Goal: Task Accomplishment & Management: Use online tool/utility

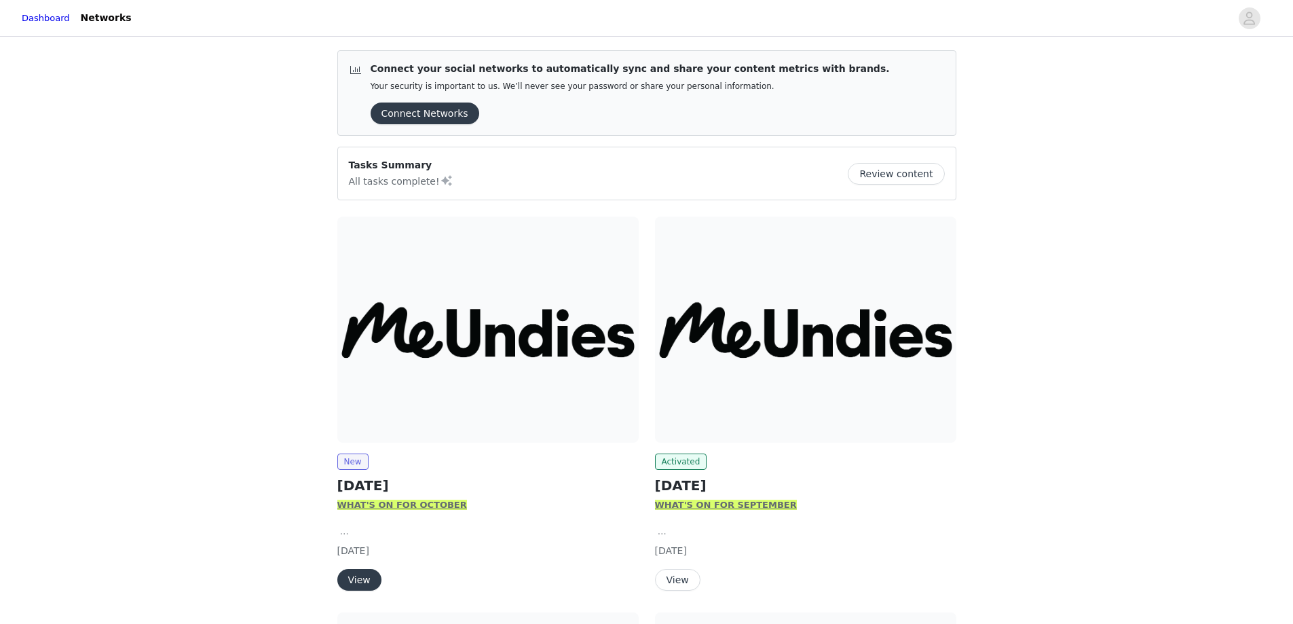
click at [356, 579] on button "View" at bounding box center [359, 580] width 44 height 22
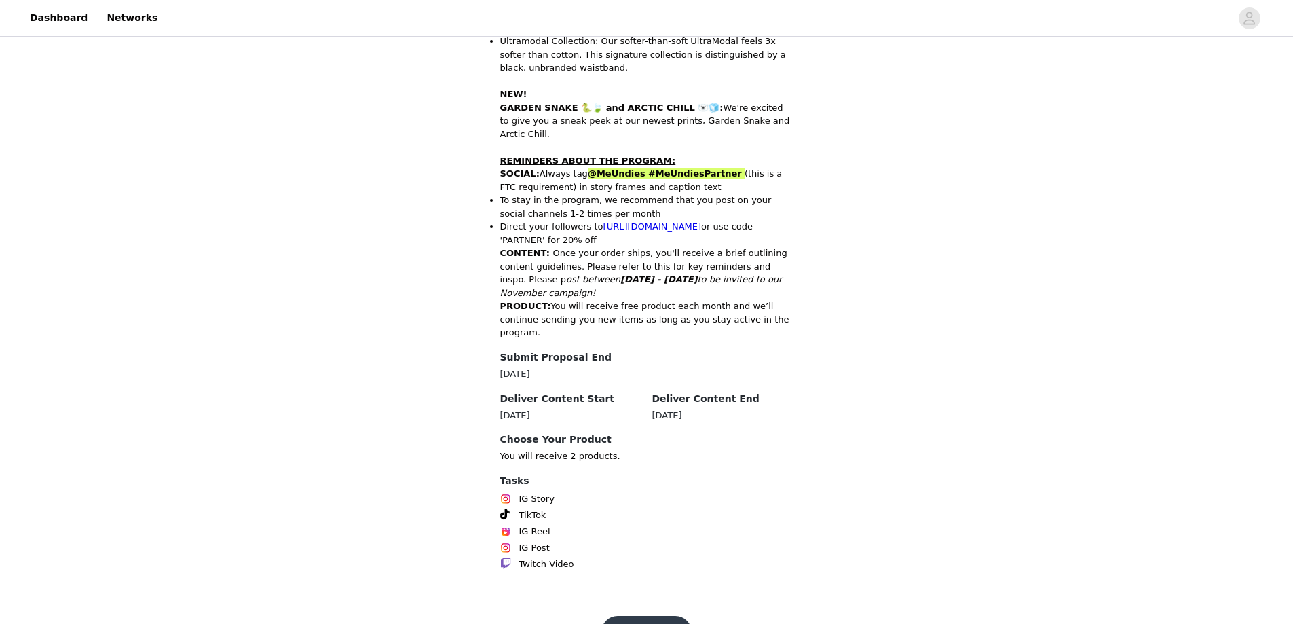
scroll to position [541, 0]
click at [647, 615] on button "Get Started" at bounding box center [646, 631] width 90 height 33
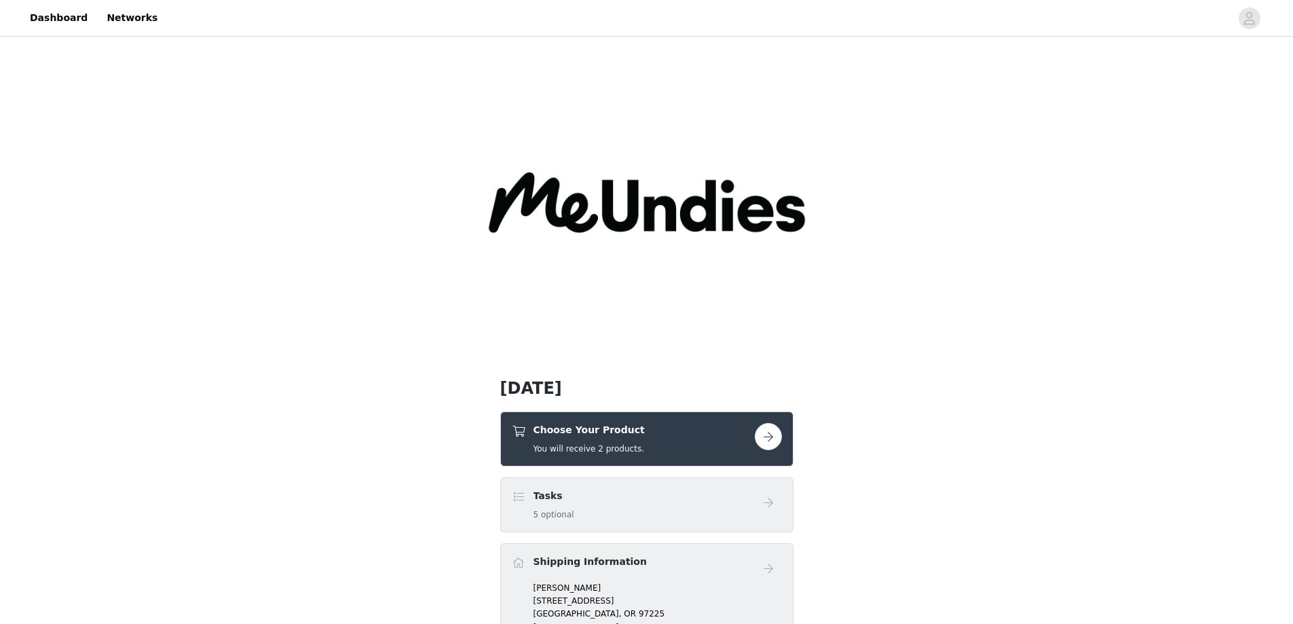
scroll to position [136, 0]
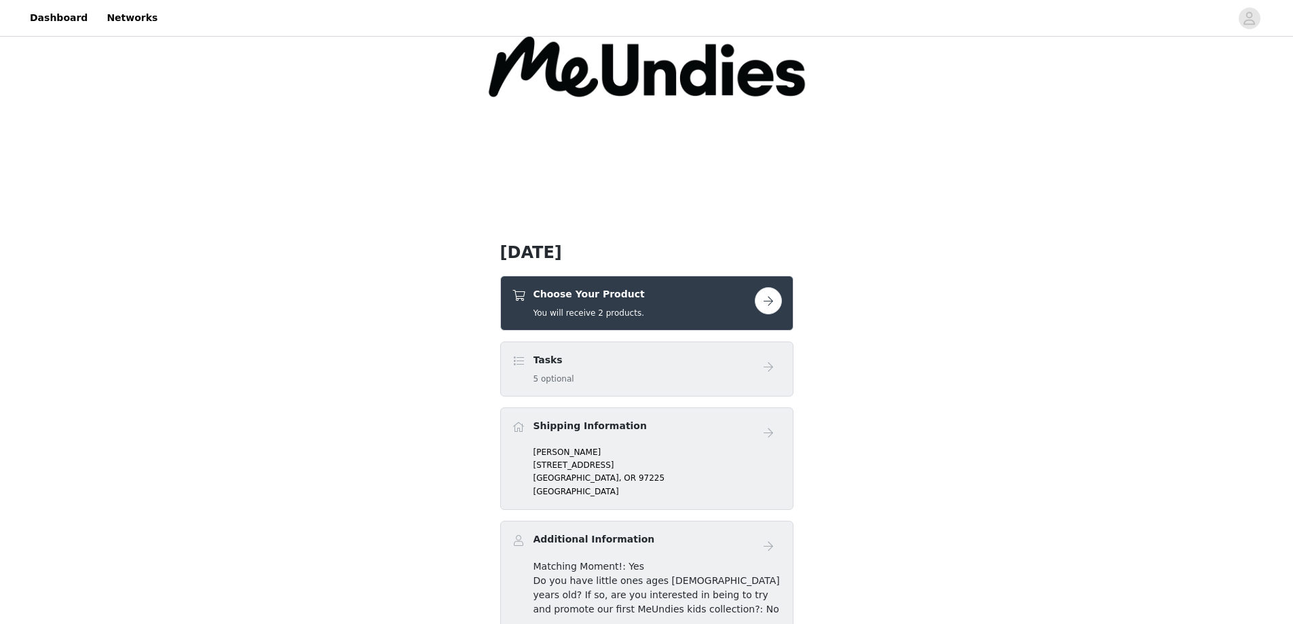
click at [769, 301] on button "button" at bounding box center [767, 300] width 27 height 27
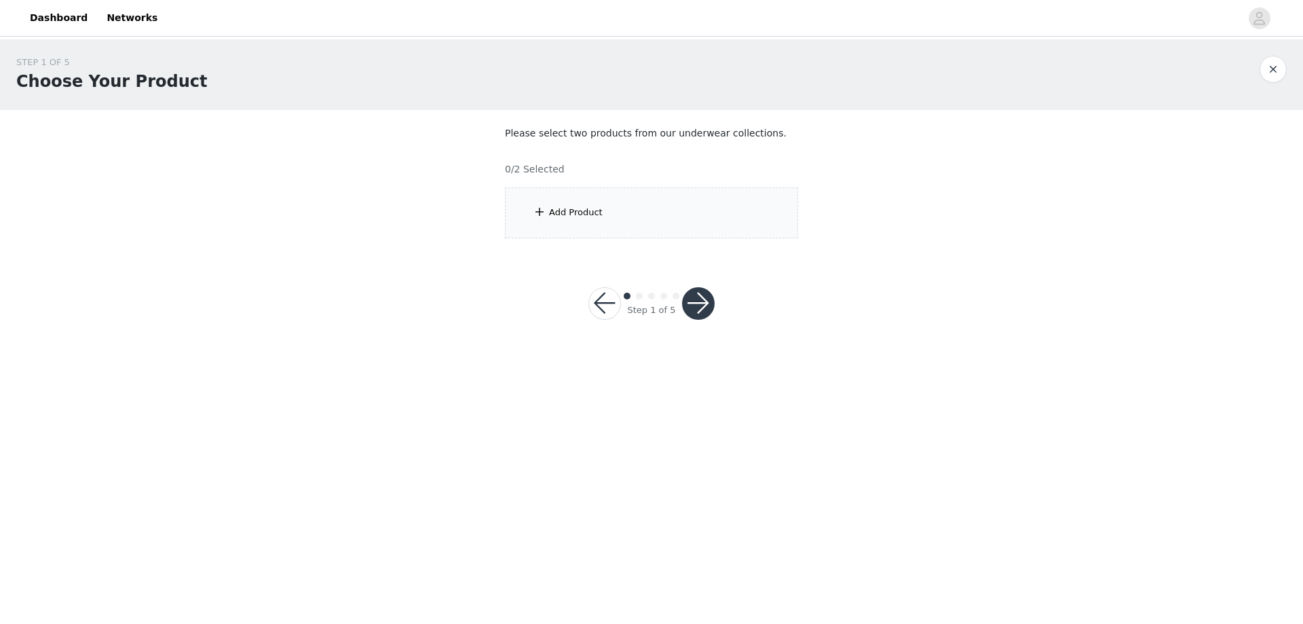
click at [573, 220] on div "Add Product" at bounding box center [651, 212] width 293 height 51
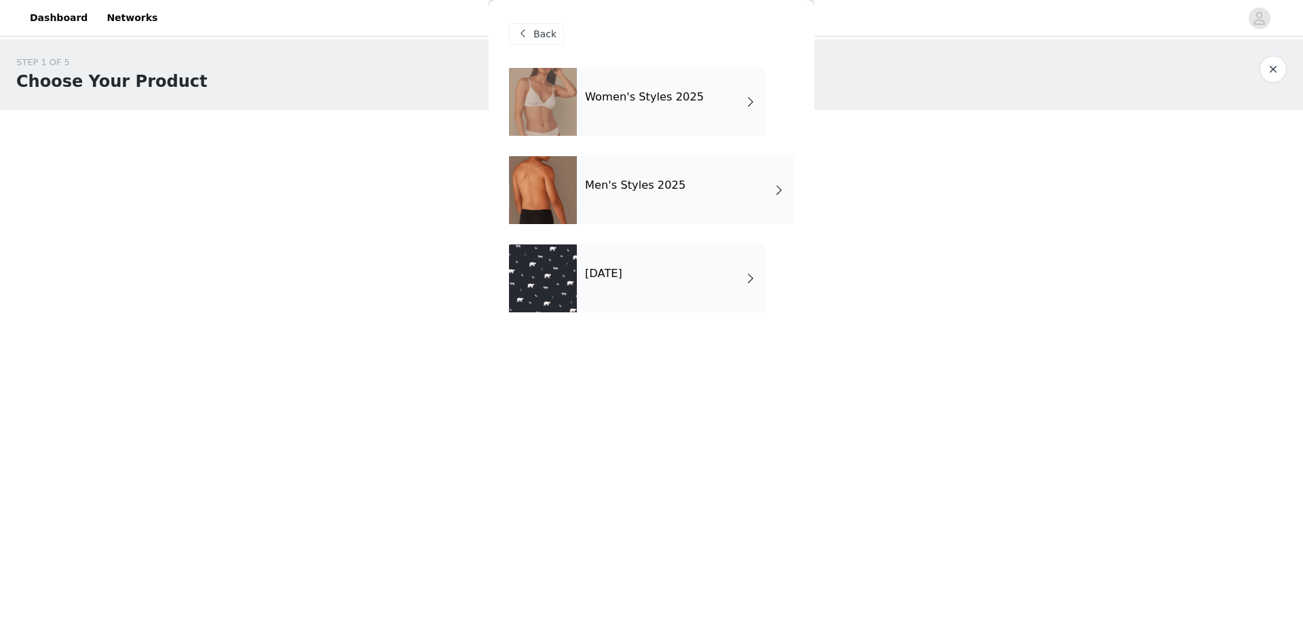
click at [735, 103] on div "Women's Styles 2025" at bounding box center [671, 102] width 189 height 68
